Goal: Transaction & Acquisition: Purchase product/service

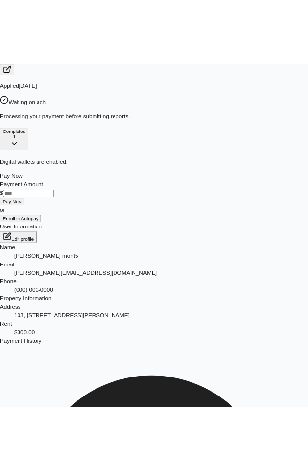
scroll to position [204, 0]
